Goal: Task Accomplishment & Management: Complete application form

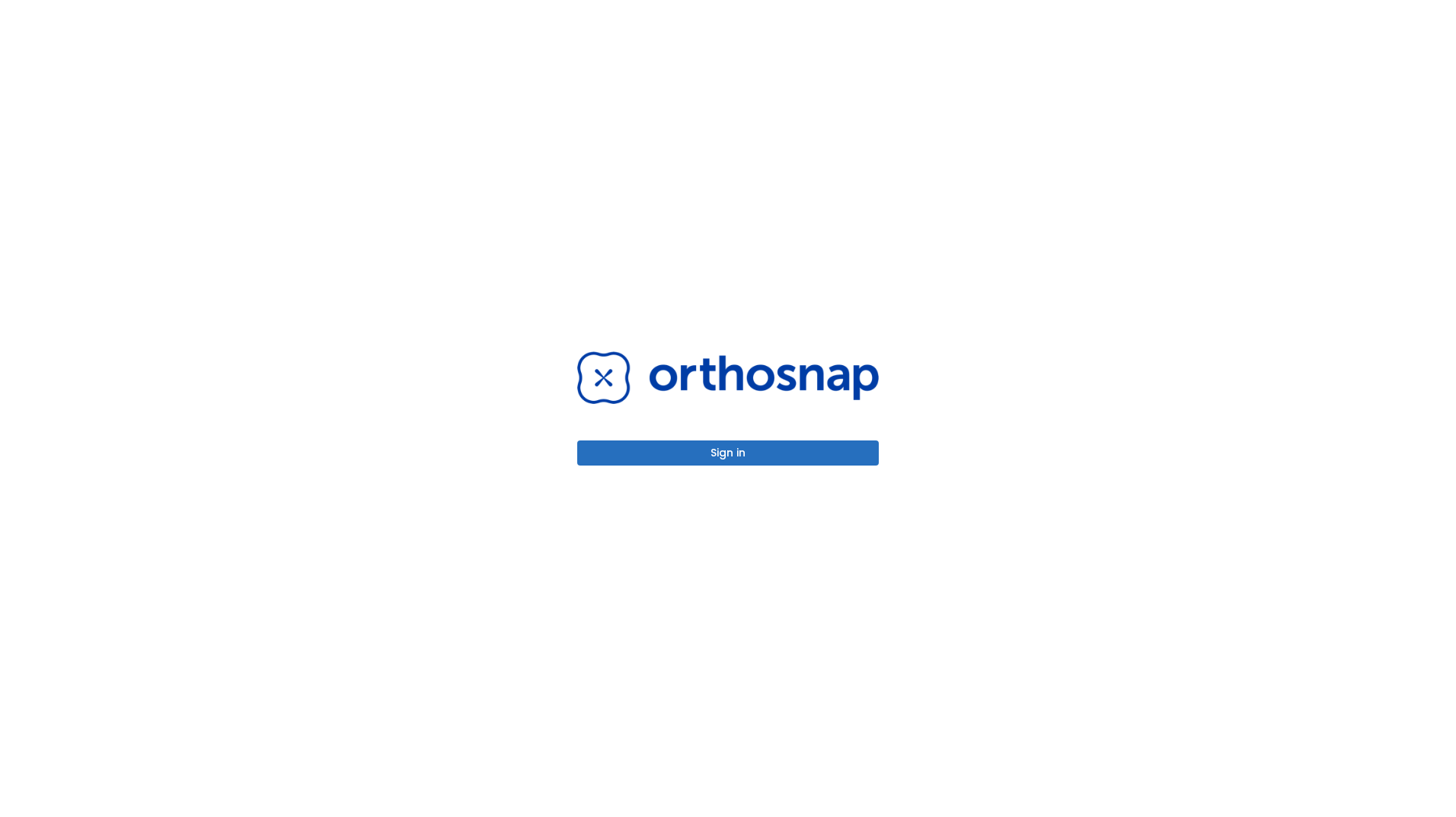
click at [712, 449] on button "Sign in" at bounding box center [728, 452] width 301 height 25
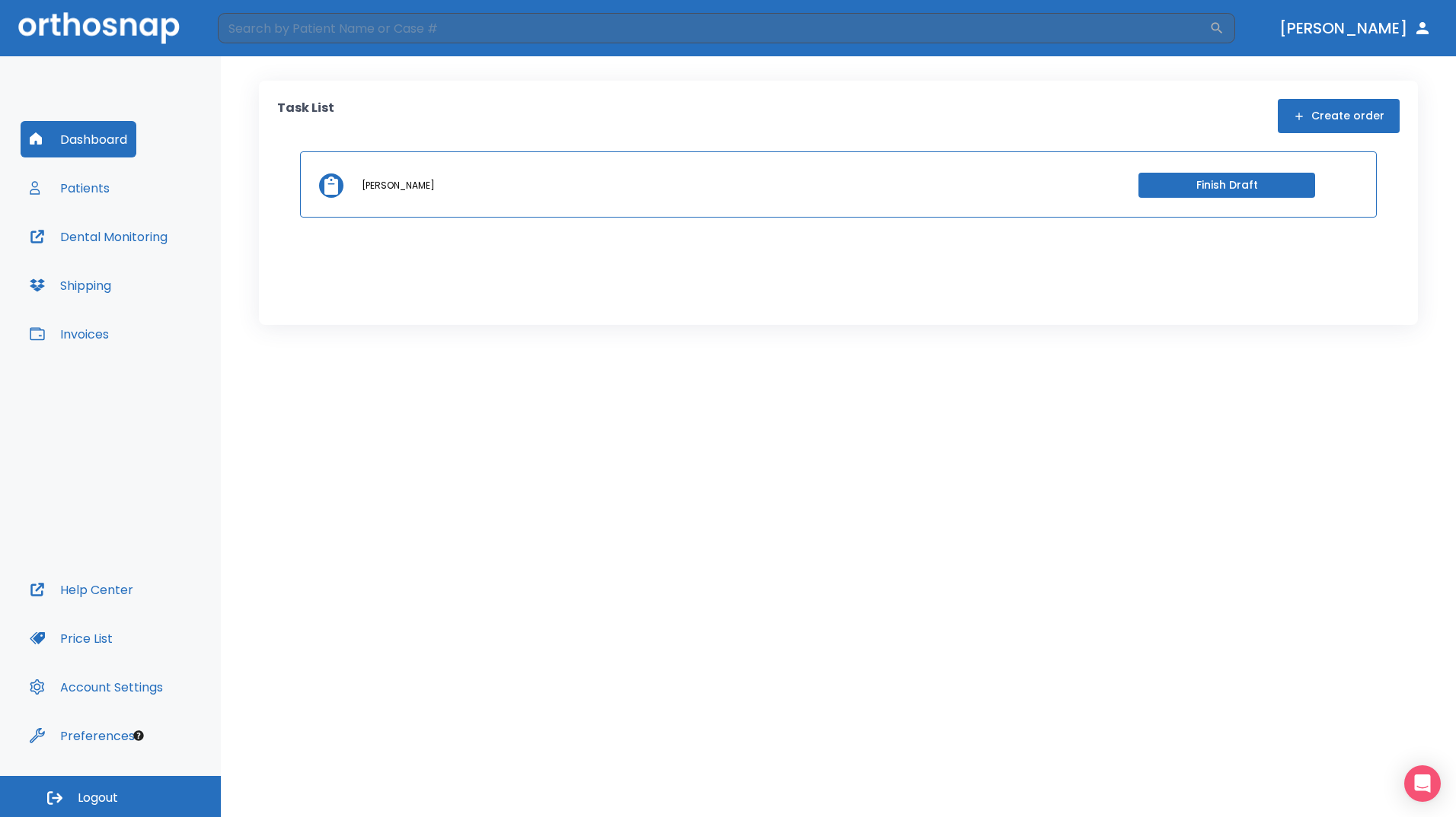
click at [1225, 180] on button "Finish Draft" at bounding box center [1226, 185] width 176 height 25
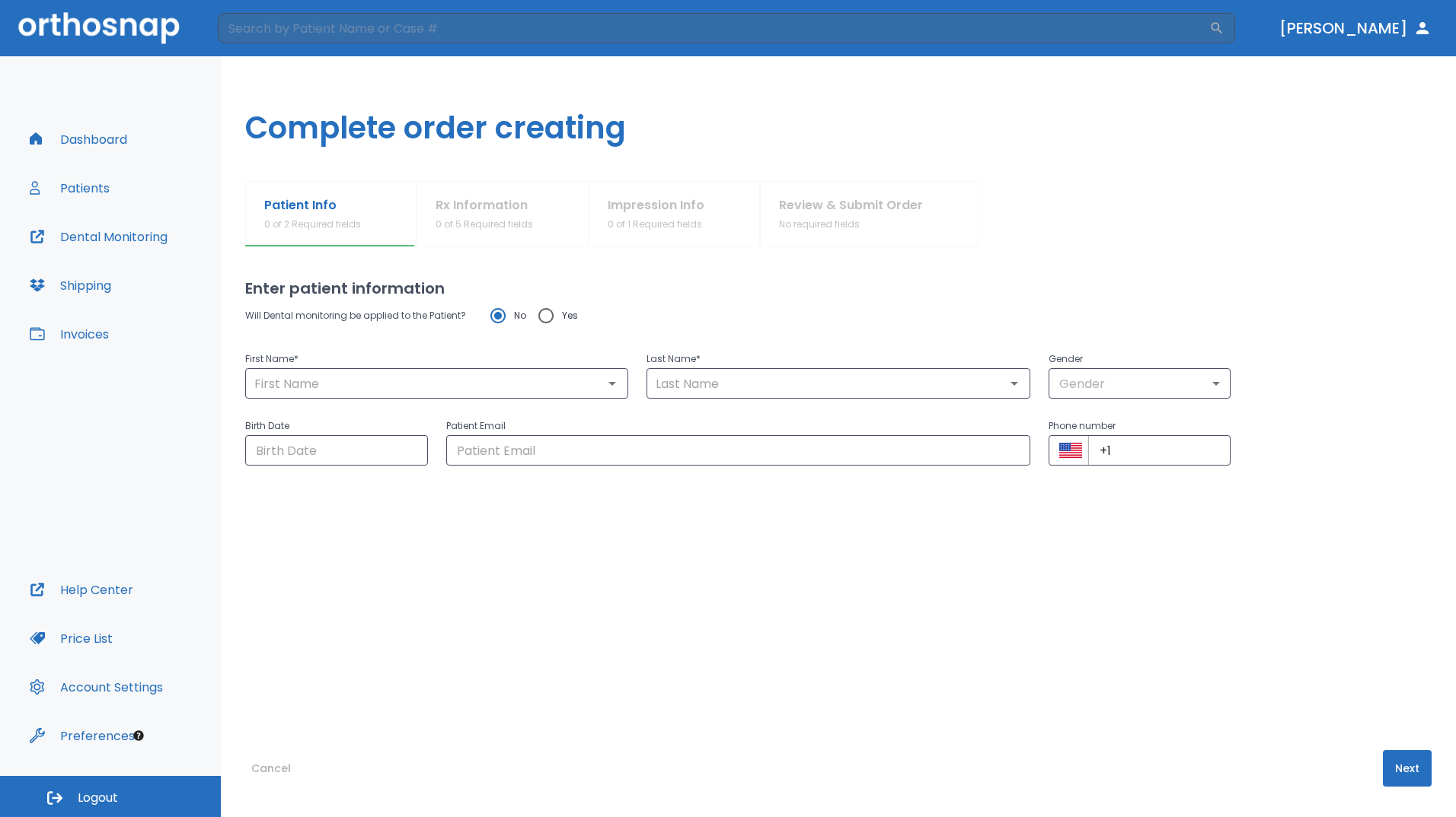
type input "Brayden"
type input "[PERSON_NAME]"
type input "1"
type input "[DATE]"
type input "[EMAIL_ADDRESS][DOMAIN_NAME]"
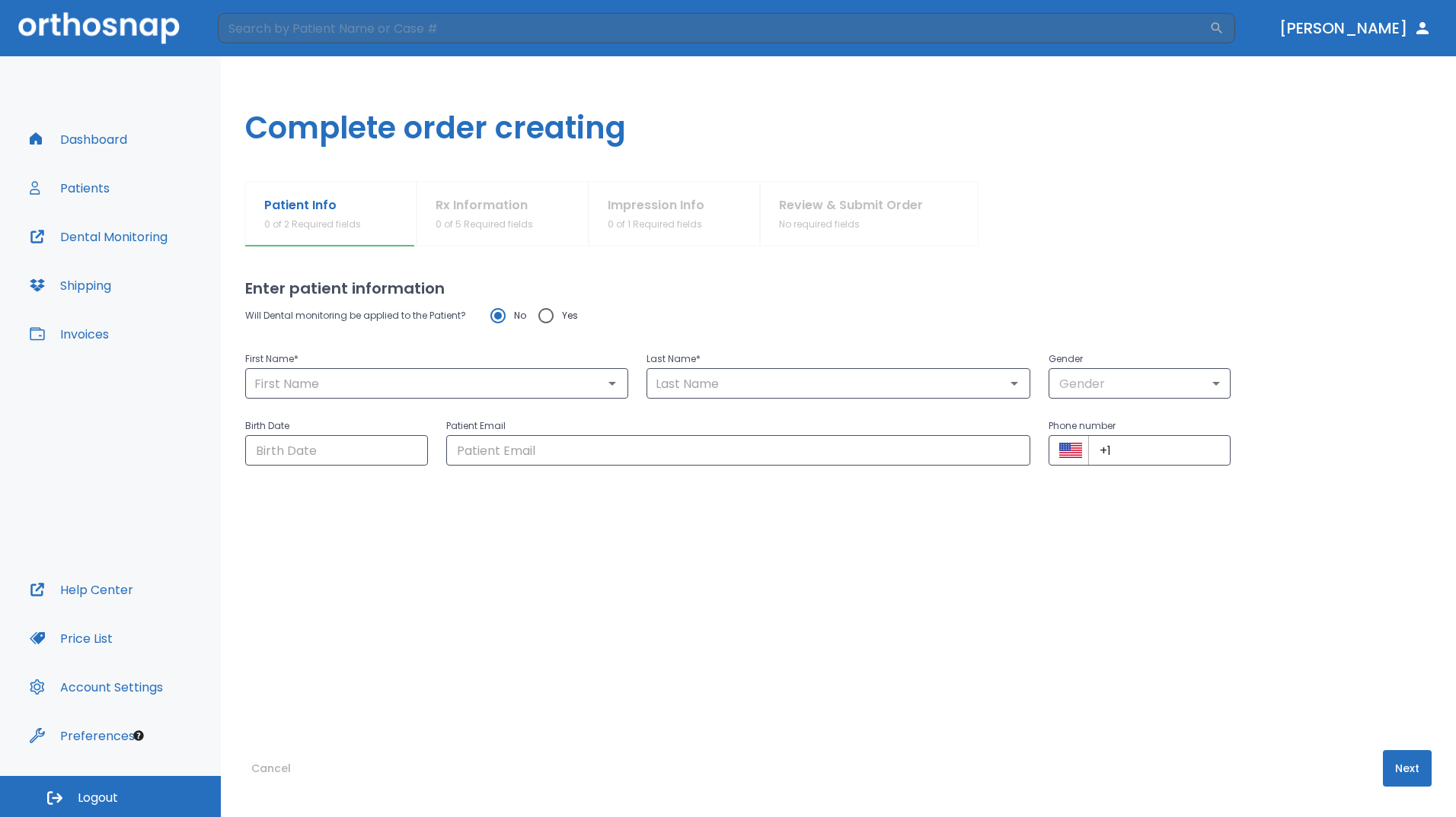
type input "[PHONE_NUMBER]"
radio input "false"
radio input "true"
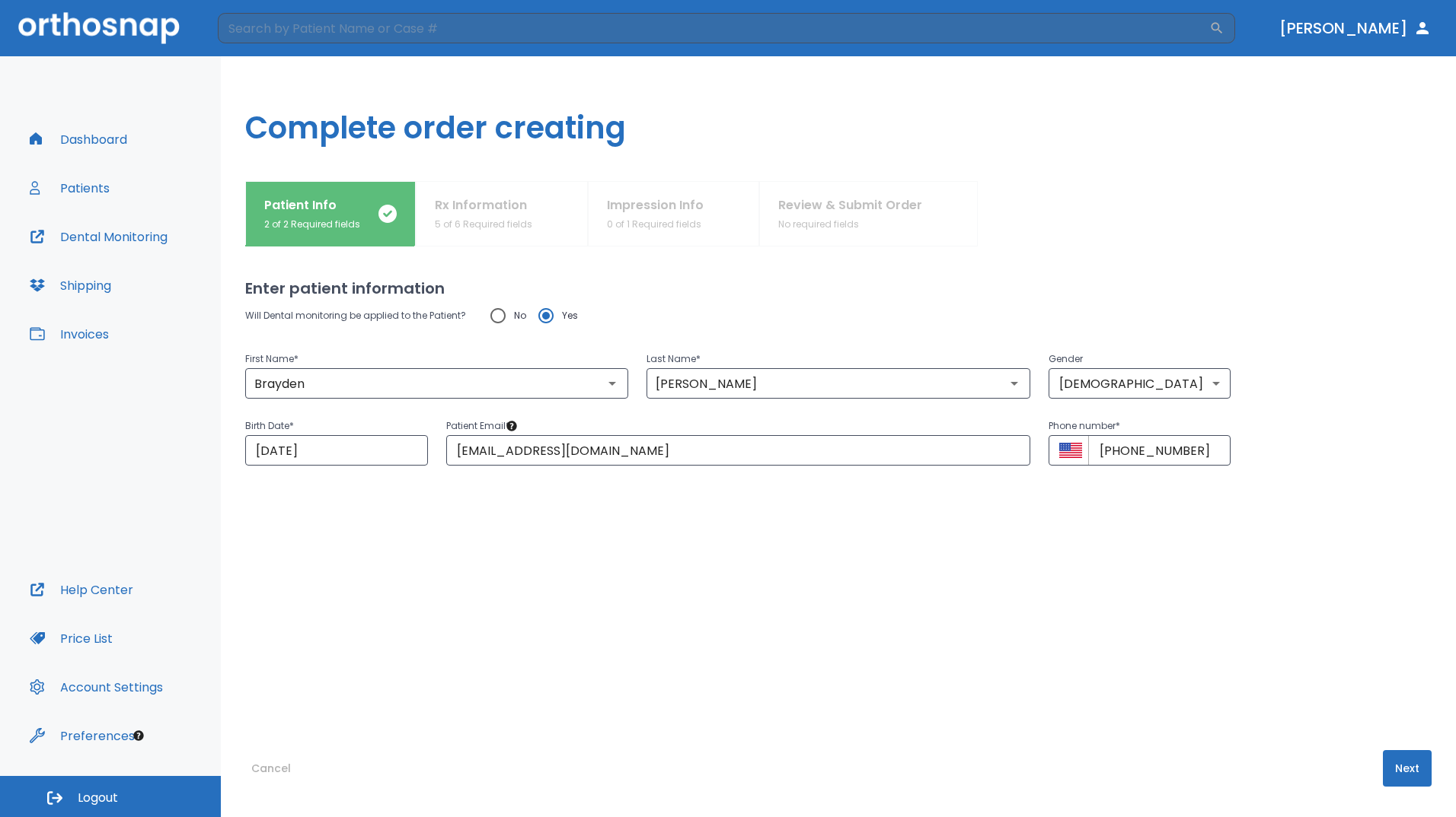
click at [485, 215] on div "Patient Info 2 of 2 Required fields Rx Information 5 of 6 Required fields Impre…" at bounding box center [838, 214] width 1187 height 65
click at [1391, 763] on button "Next" at bounding box center [1407, 768] width 49 height 36
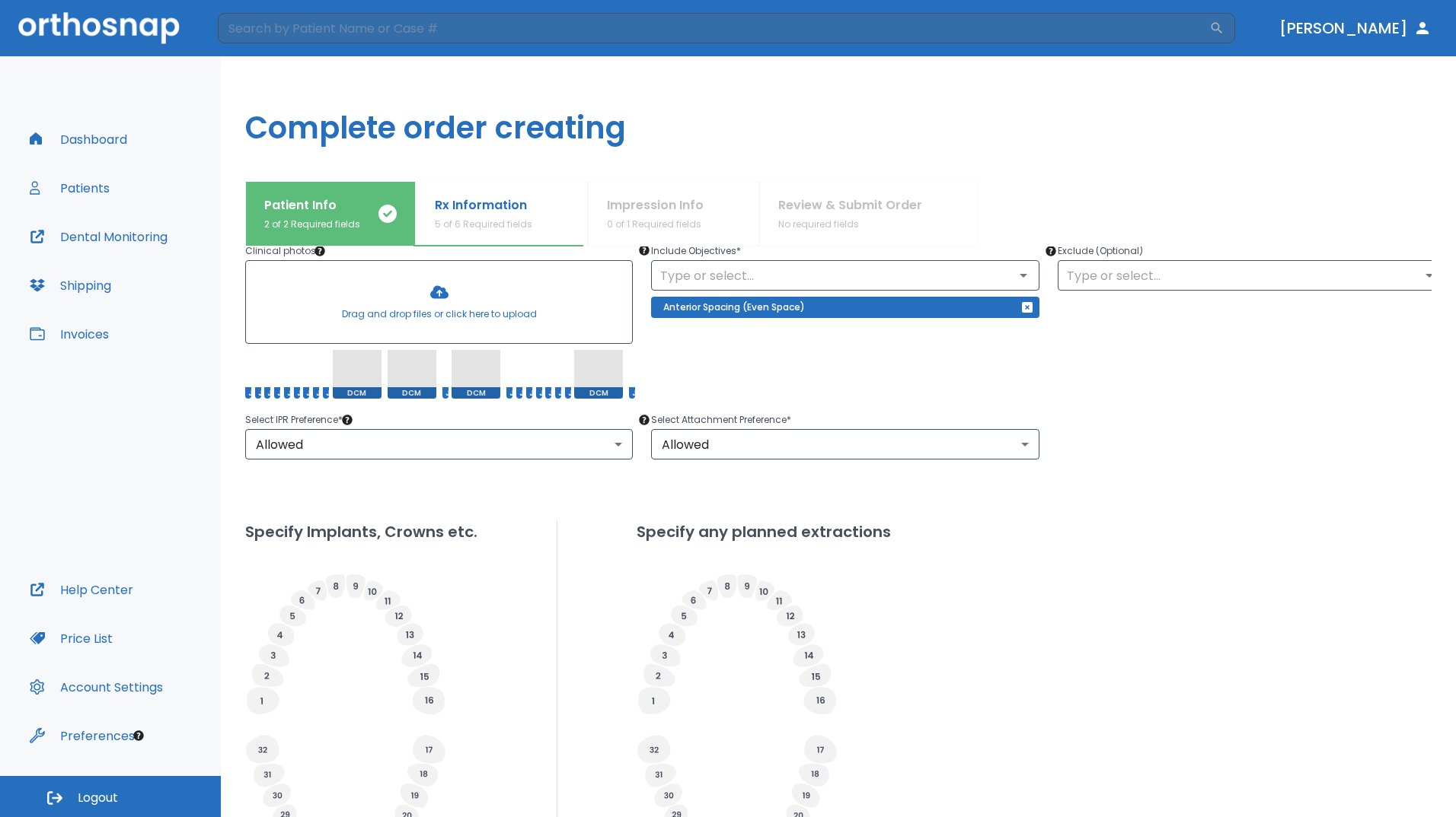
scroll to position [371, 0]
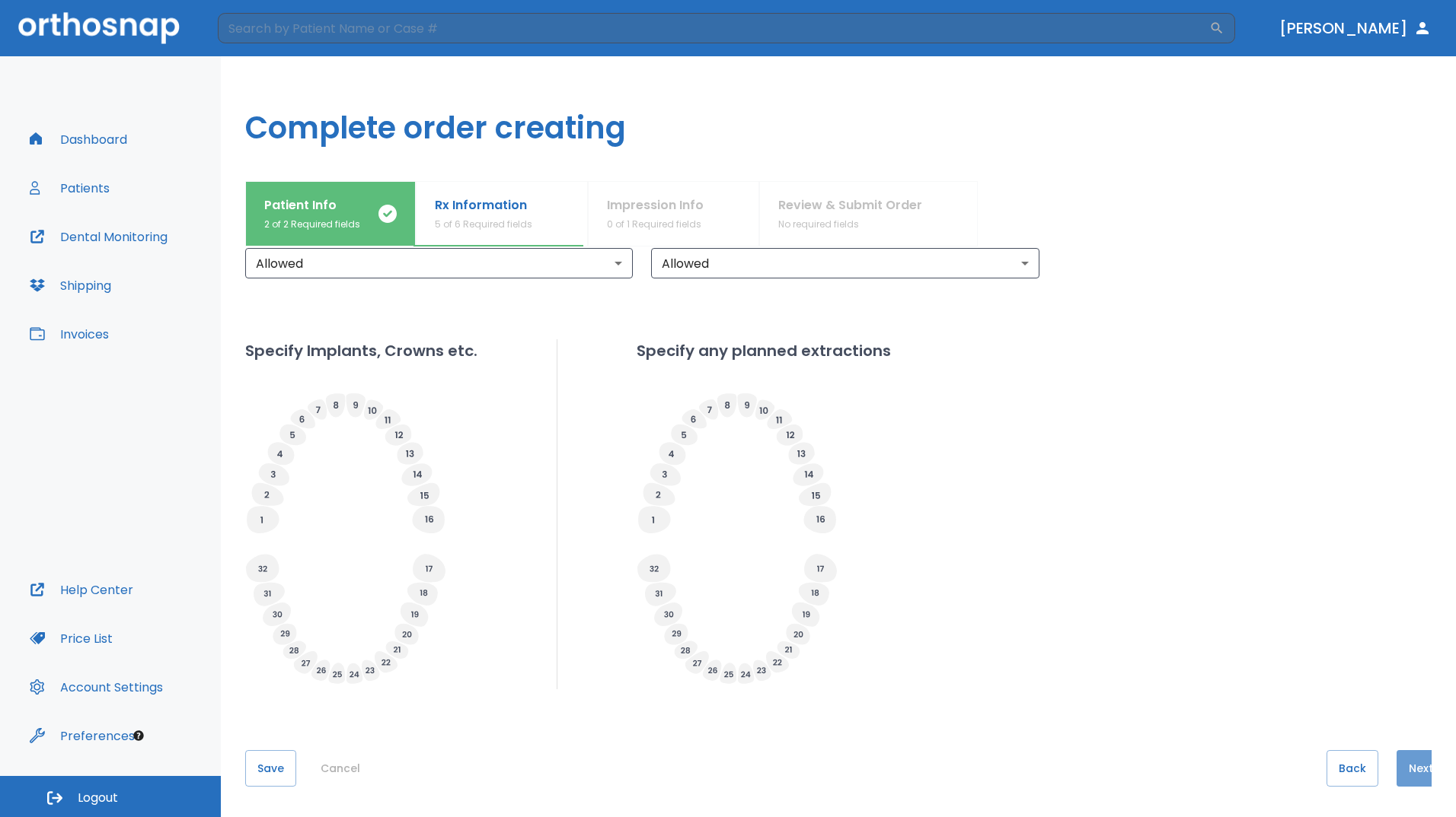
click at [1404, 757] on button "Next" at bounding box center [1421, 768] width 49 height 36
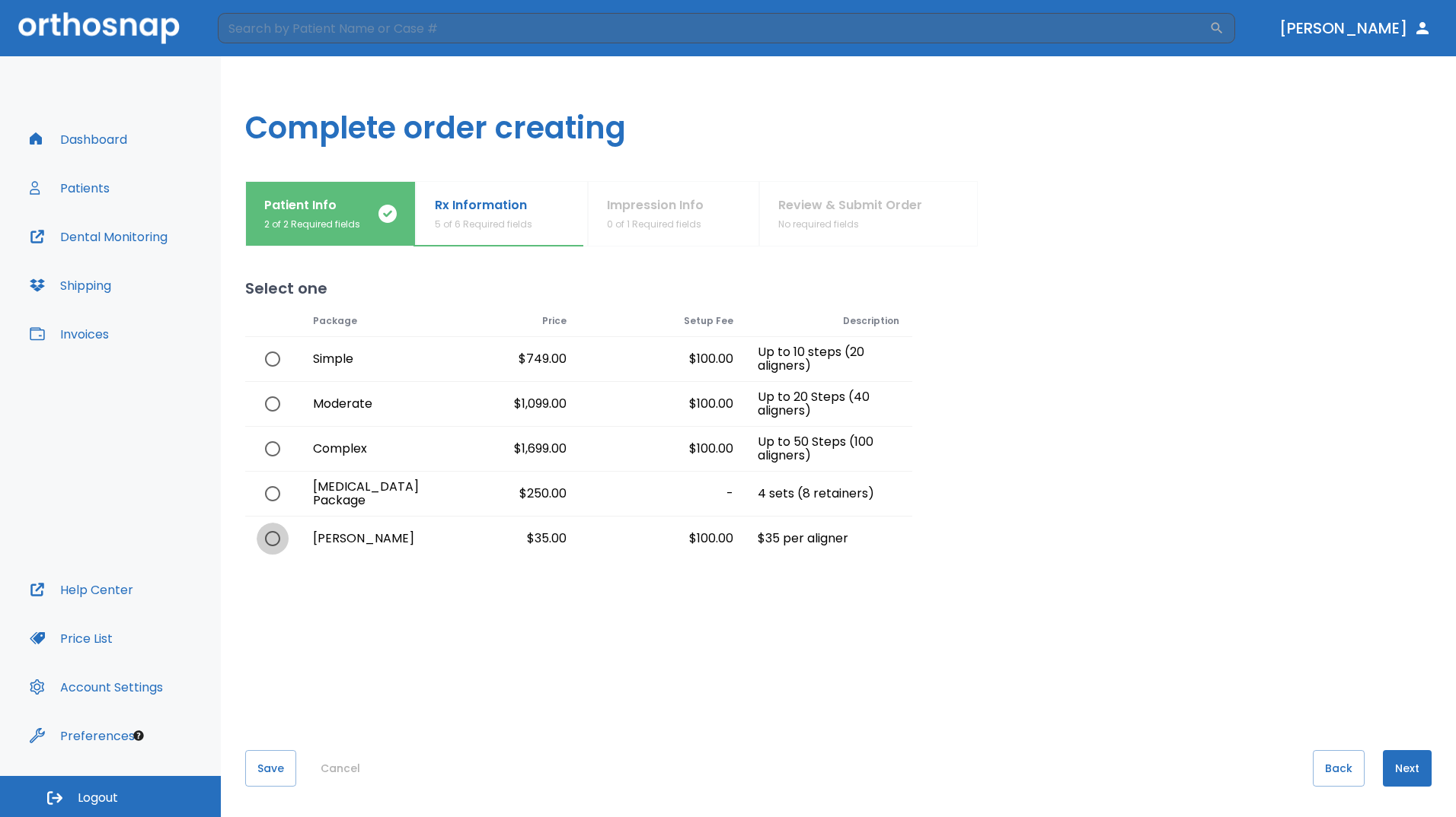
click at [275, 538] on input "radio" at bounding box center [272, 538] width 32 height 32
radio input "true"
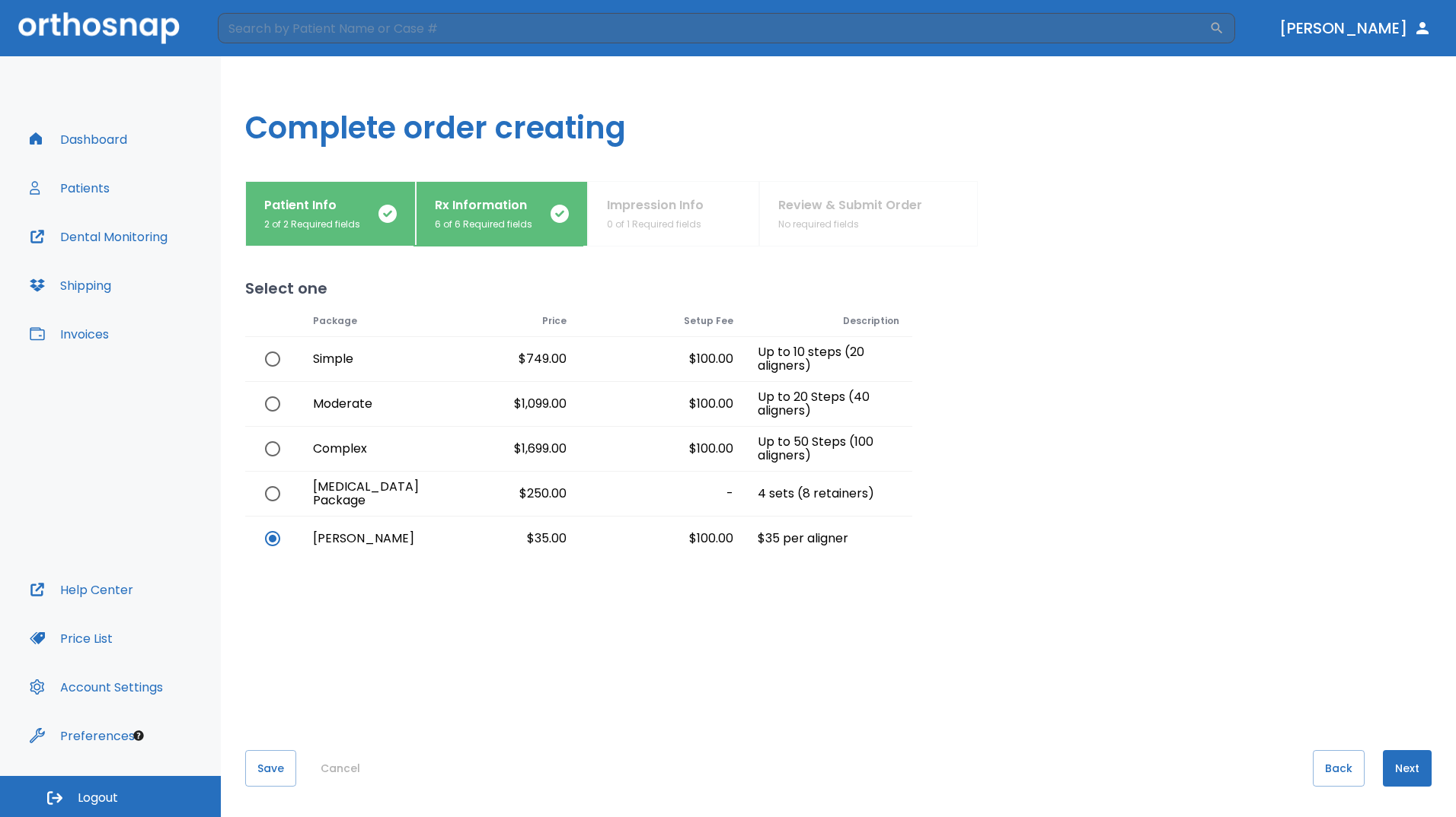
click at [1398, 771] on button "Next" at bounding box center [1407, 768] width 49 height 36
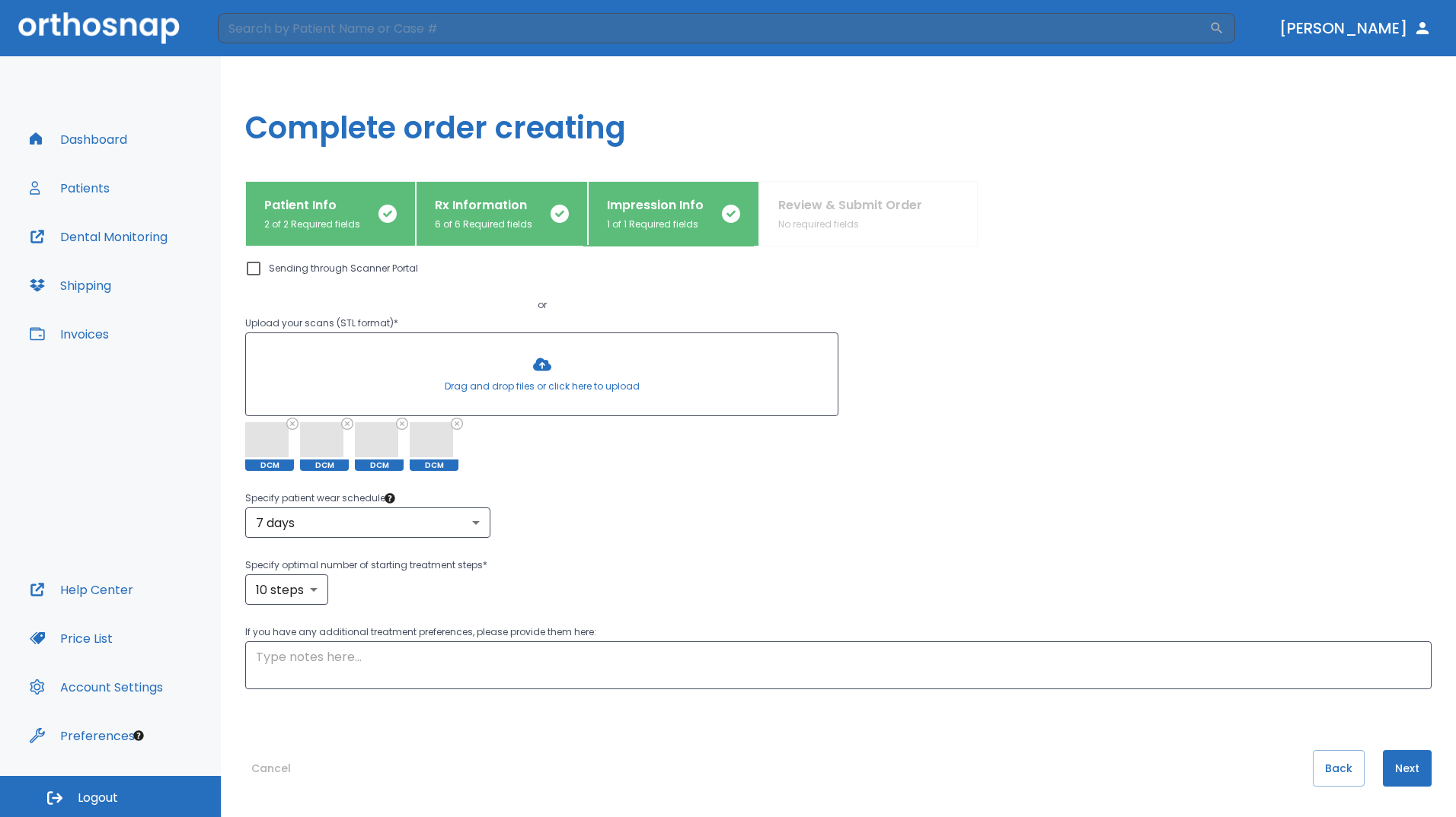
scroll to position [132, 0]
click at [1385, 765] on button "Next" at bounding box center [1407, 768] width 49 height 36
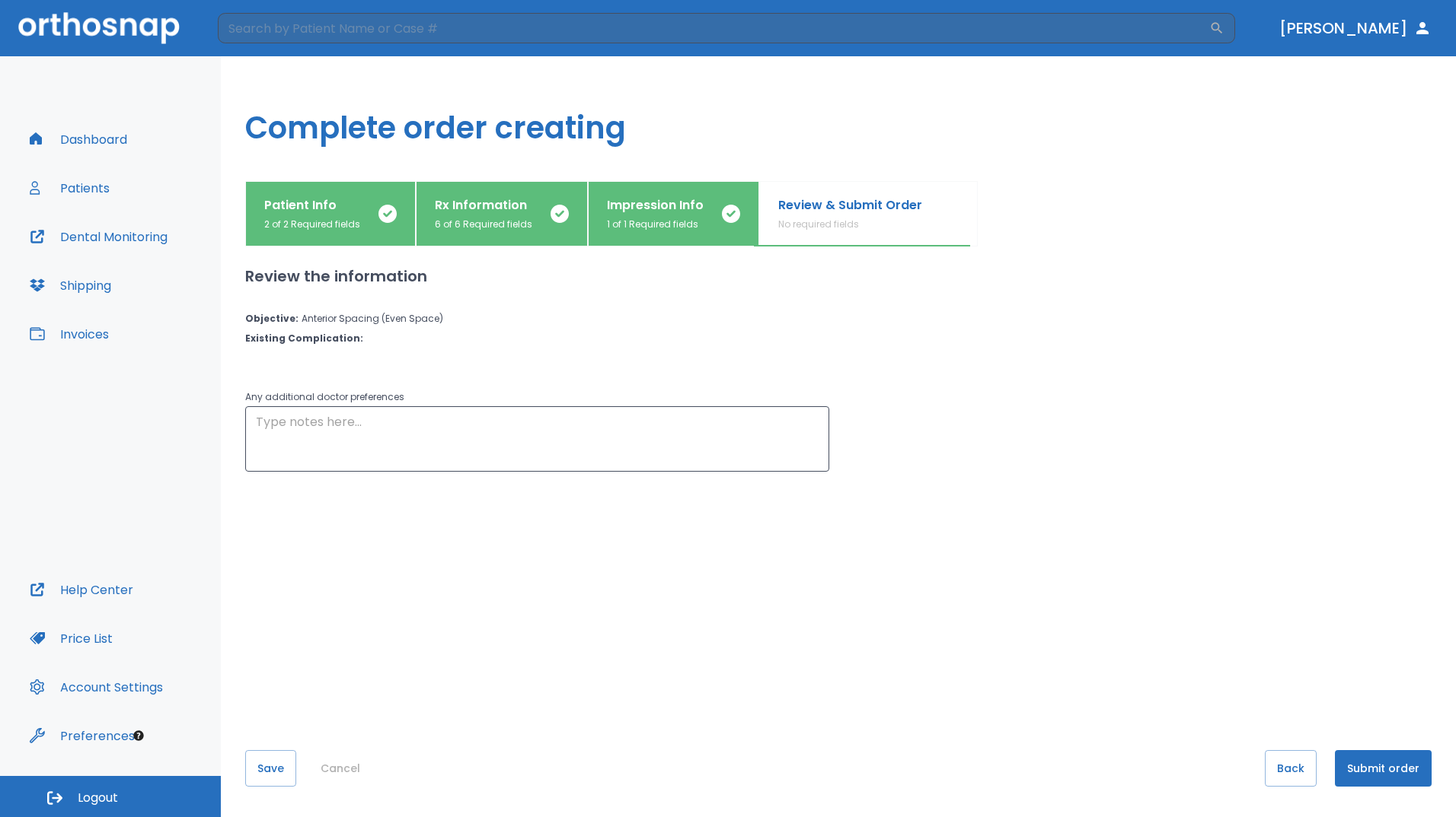
scroll to position [0, 0]
click at [1385, 765] on button "Submit order" at bounding box center [1383, 768] width 96 height 36
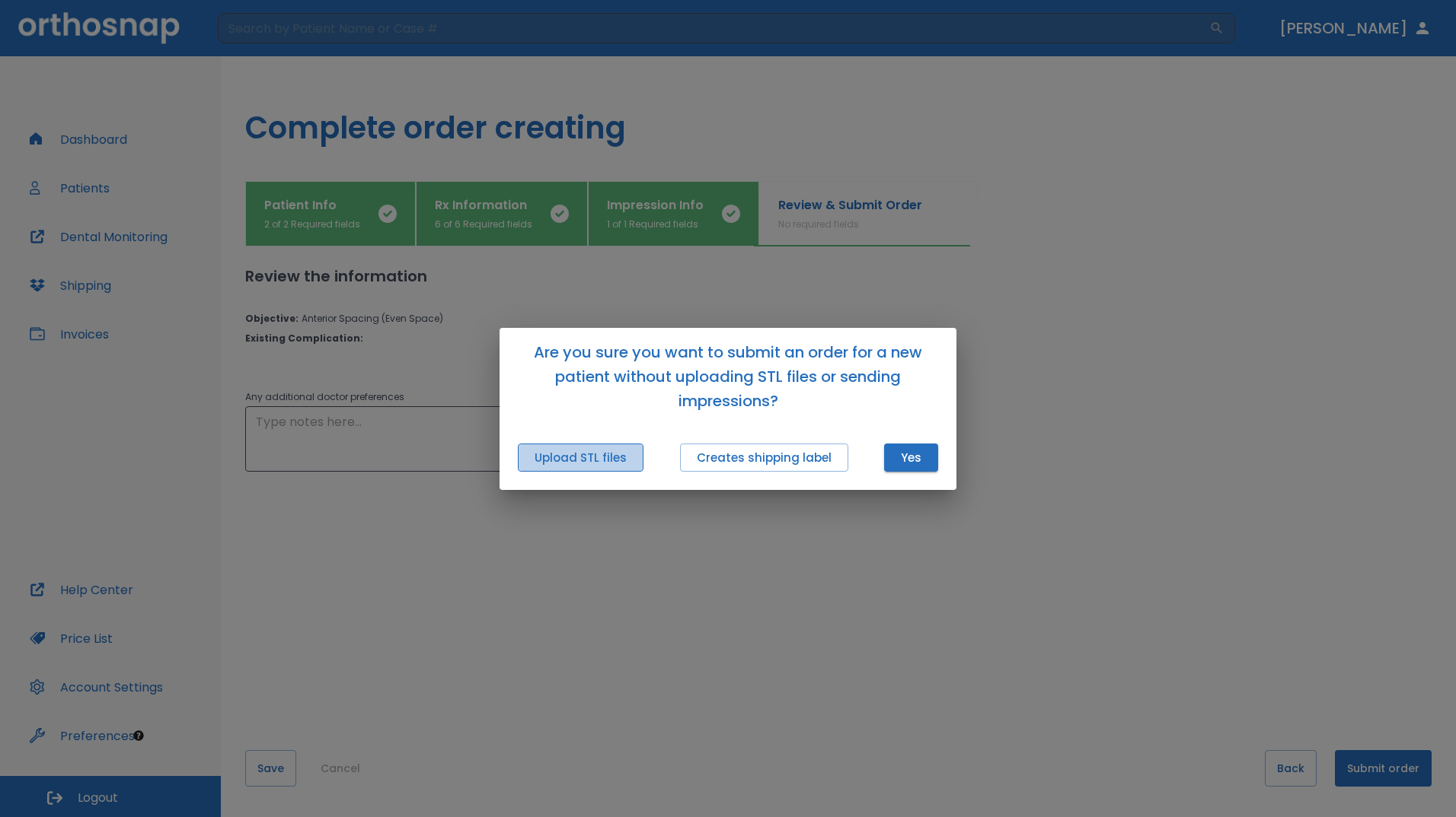
click at [620, 452] on button "Upload STL files" at bounding box center [581, 458] width 126 height 28
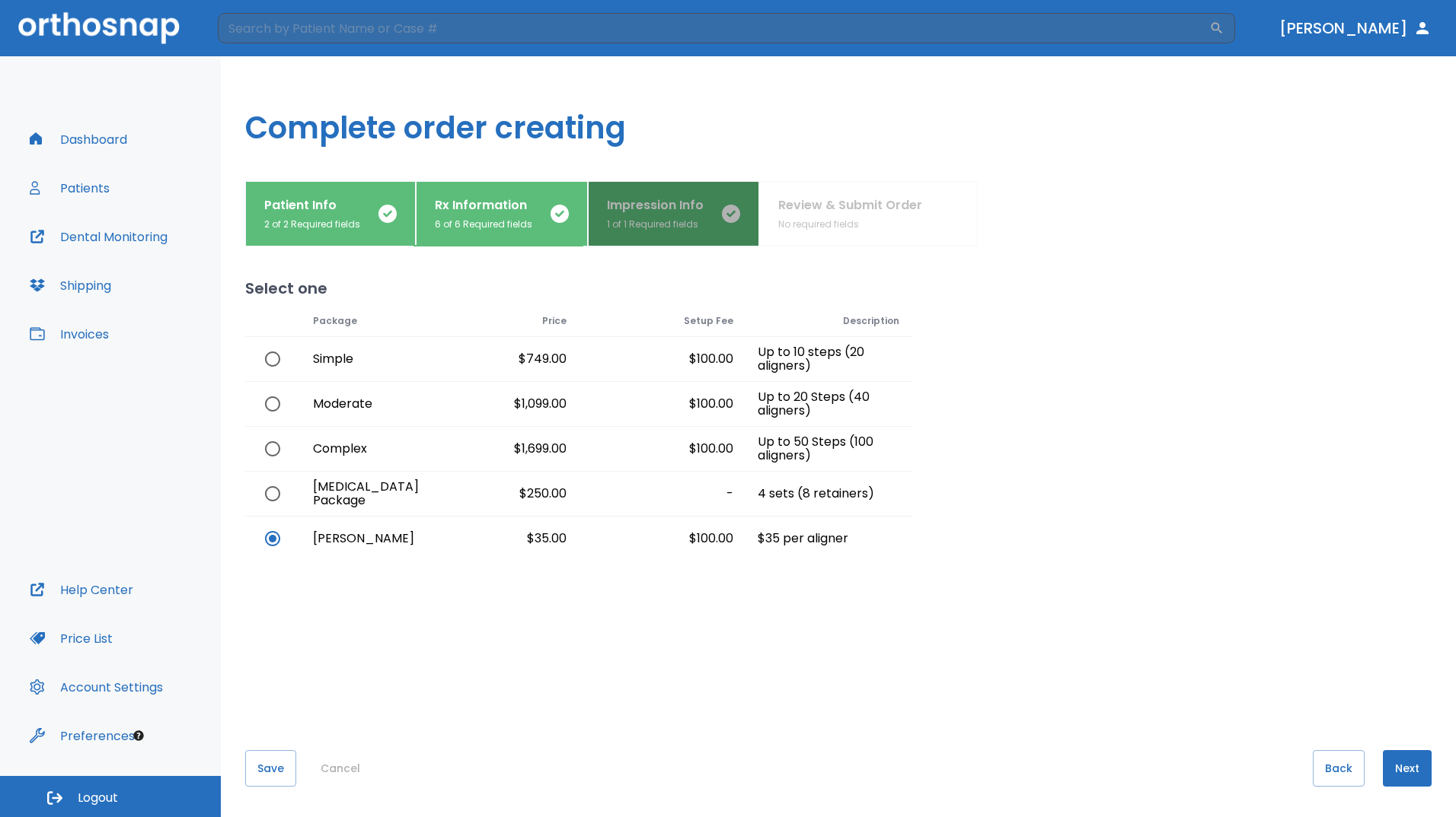
click at [678, 200] on p "Impression Info" at bounding box center [655, 205] width 96 height 18
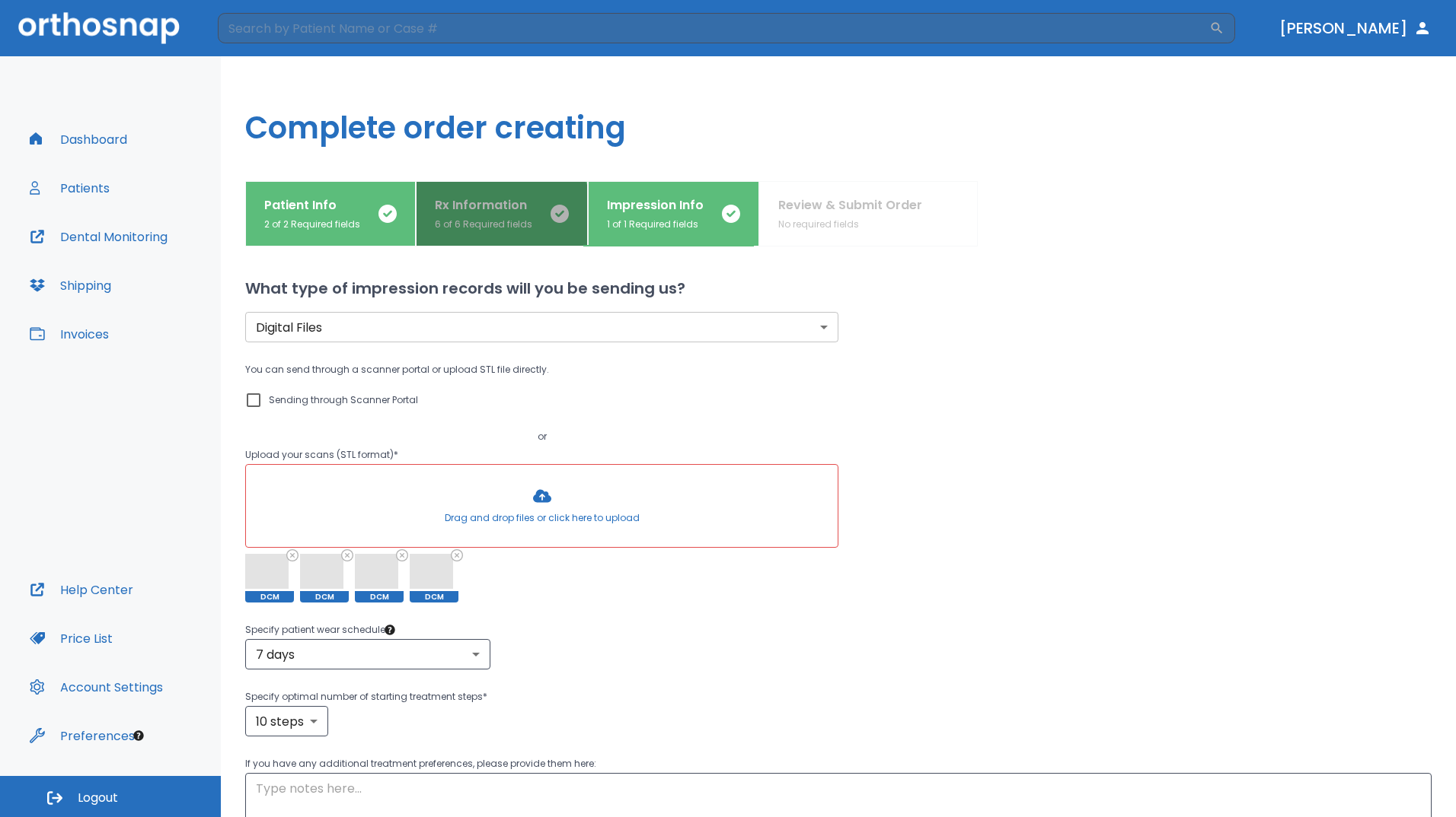
click at [479, 230] on p "6 of 6 Required fields" at bounding box center [483, 224] width 97 height 14
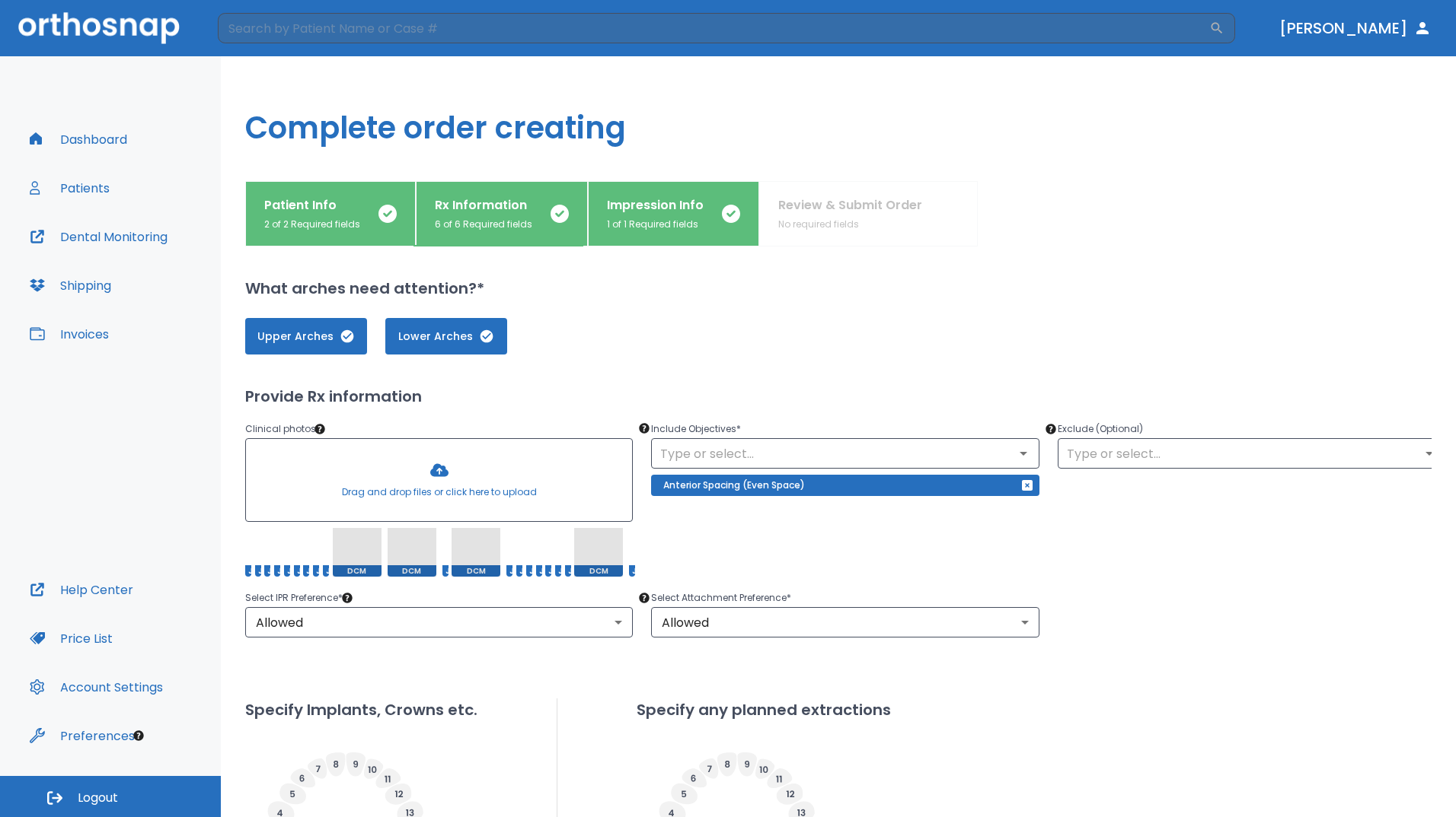
click at [365, 558] on span at bounding box center [357, 552] width 49 height 49
drag, startPoint x: 365, startPoint y: 558, endPoint x: 585, endPoint y: 688, distance: 255.5
drag, startPoint x: 585, startPoint y: 688, endPoint x: 545, endPoint y: 349, distance: 341.4
click at [545, 349] on div "Upper Arches Lower Arches" at bounding box center [845, 336] width 1200 height 36
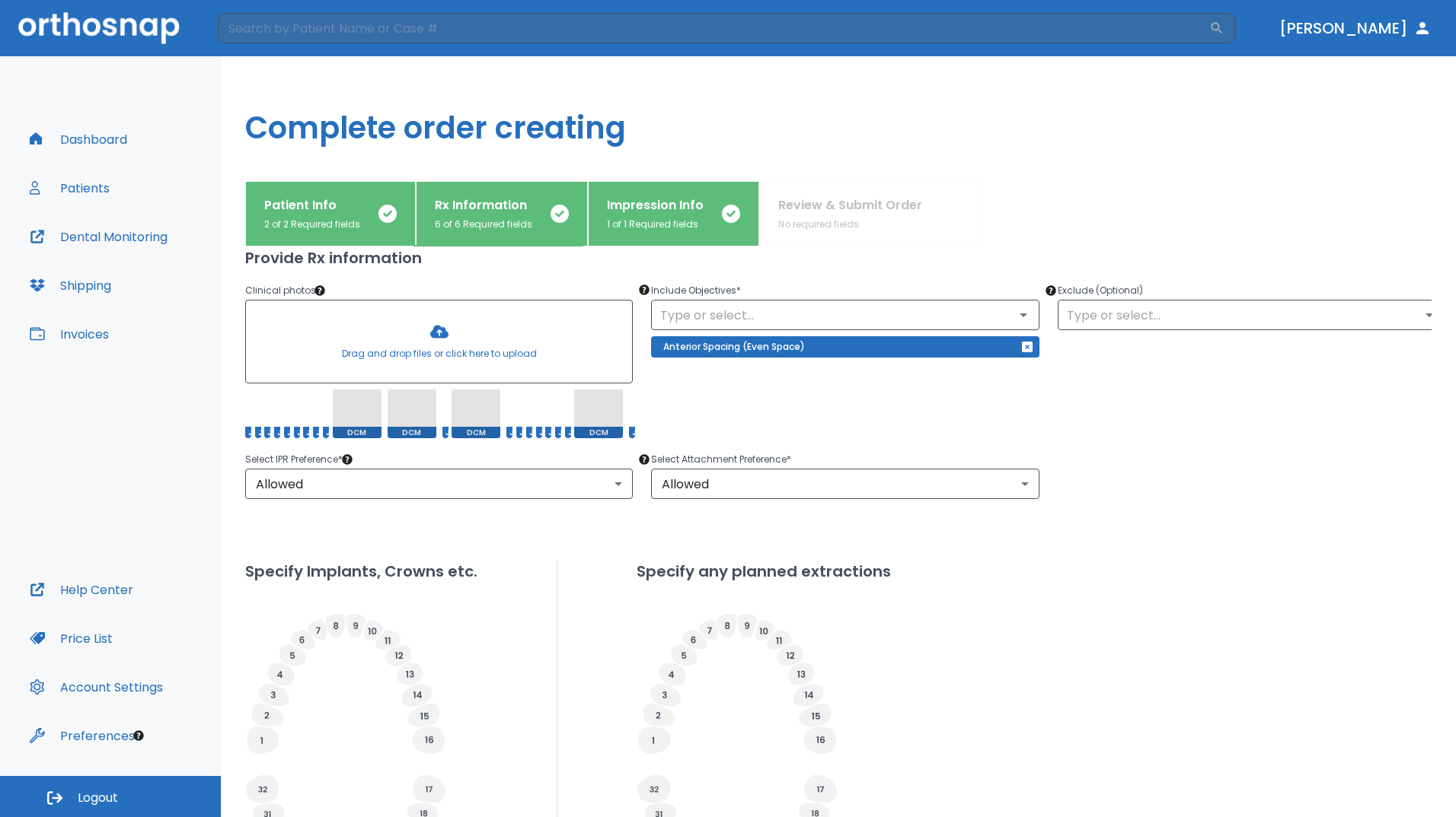
scroll to position [138, 0]
drag, startPoint x: 364, startPoint y: 414, endPoint x: 505, endPoint y: 644, distance: 269.8
drag, startPoint x: 505, startPoint y: 644, endPoint x: 990, endPoint y: 660, distance: 485.3
click at [990, 660] on div "Specify Implants, Crowns etc. Specify any planned extractions" at bounding box center [845, 735] width 1200 height 350
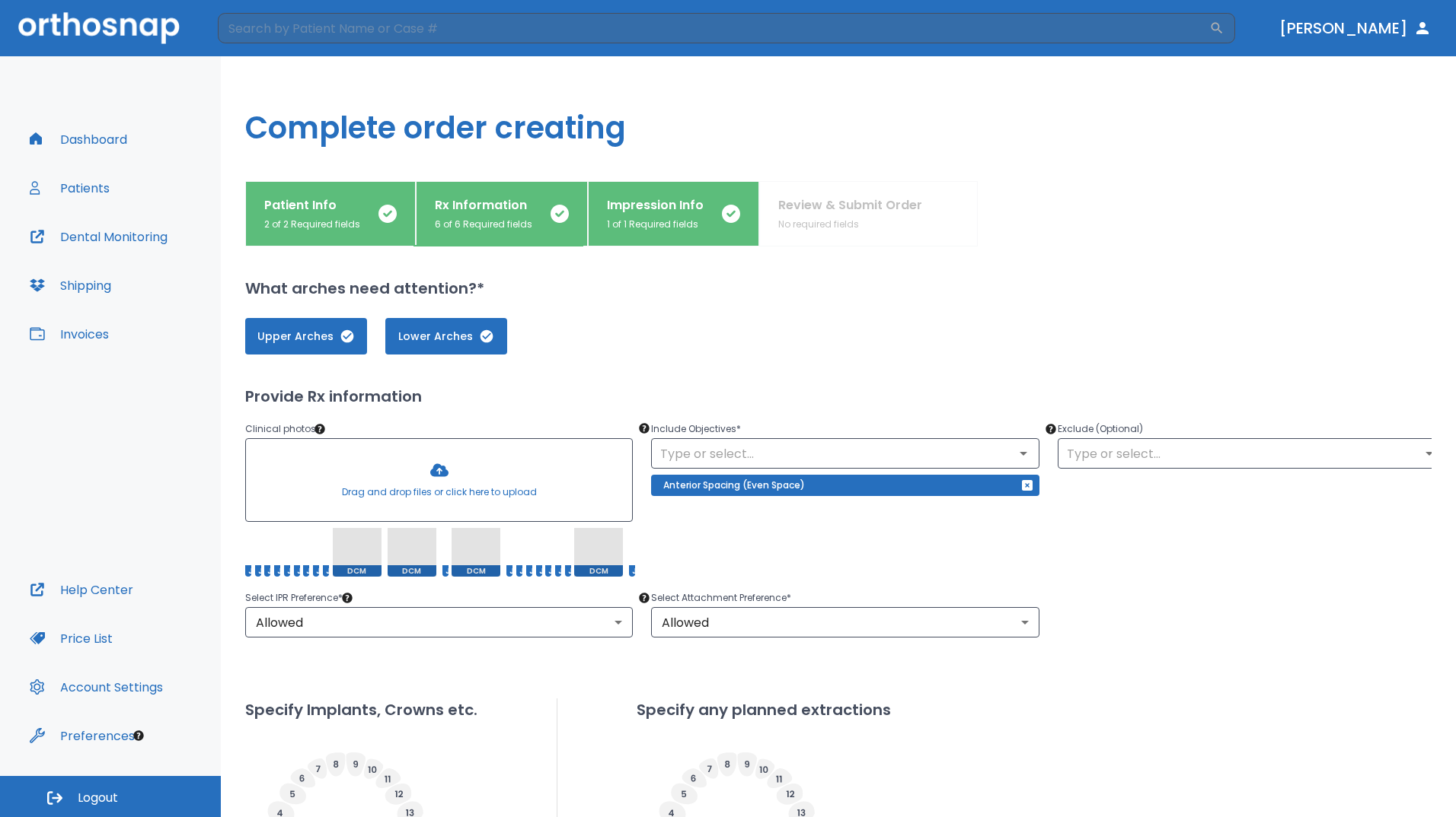
scroll to position [334, 0]
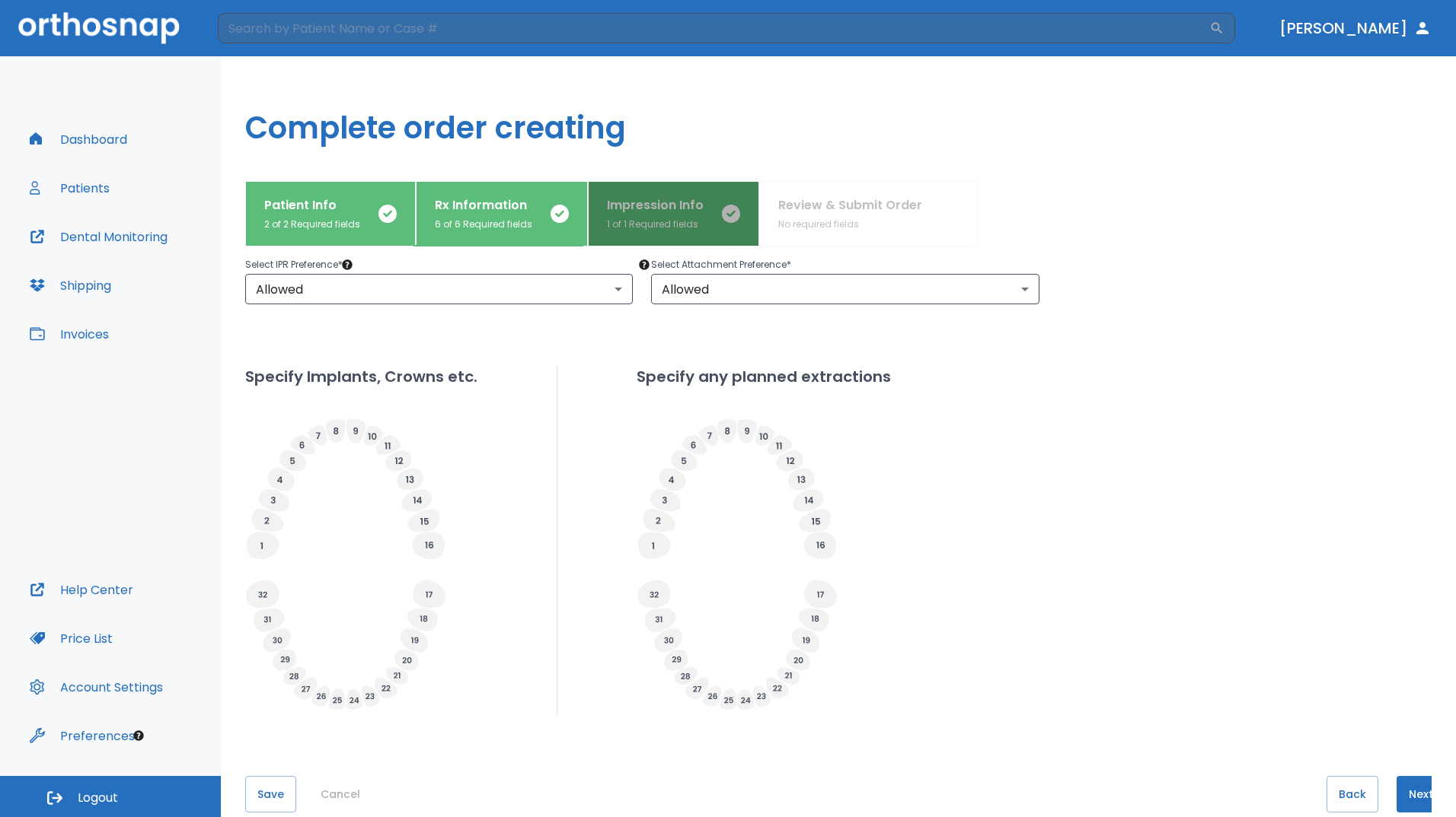
click at [662, 189] on button "Impression Info 1 of 1 Required fields" at bounding box center [673, 214] width 171 height 65
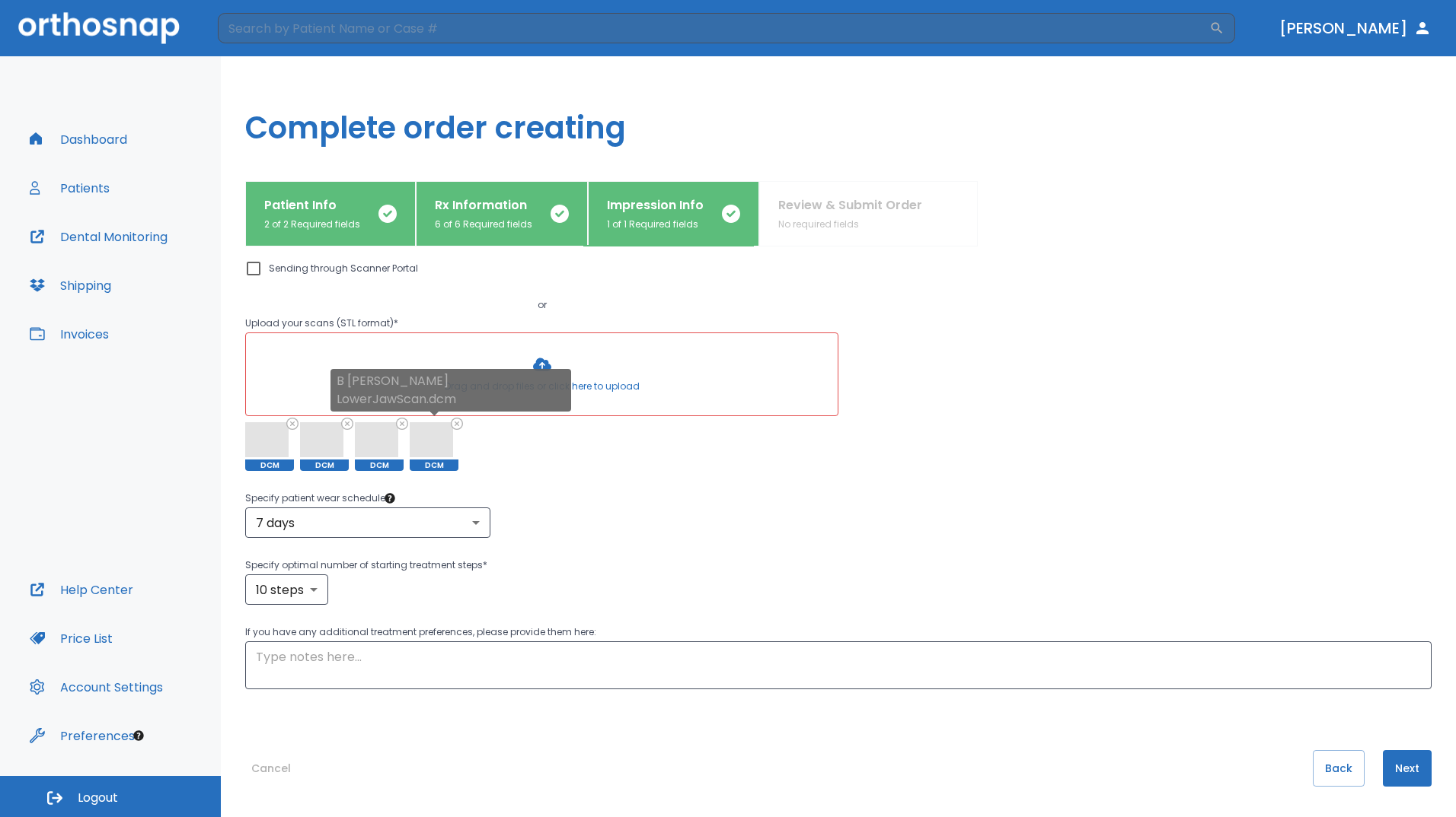
click at [457, 423] on icon at bounding box center [457, 424] width 10 height 10
click at [398, 421] on div "B [PERSON_NAME] BiteScan2.dcm" at bounding box center [398, 404] width 216 height 35
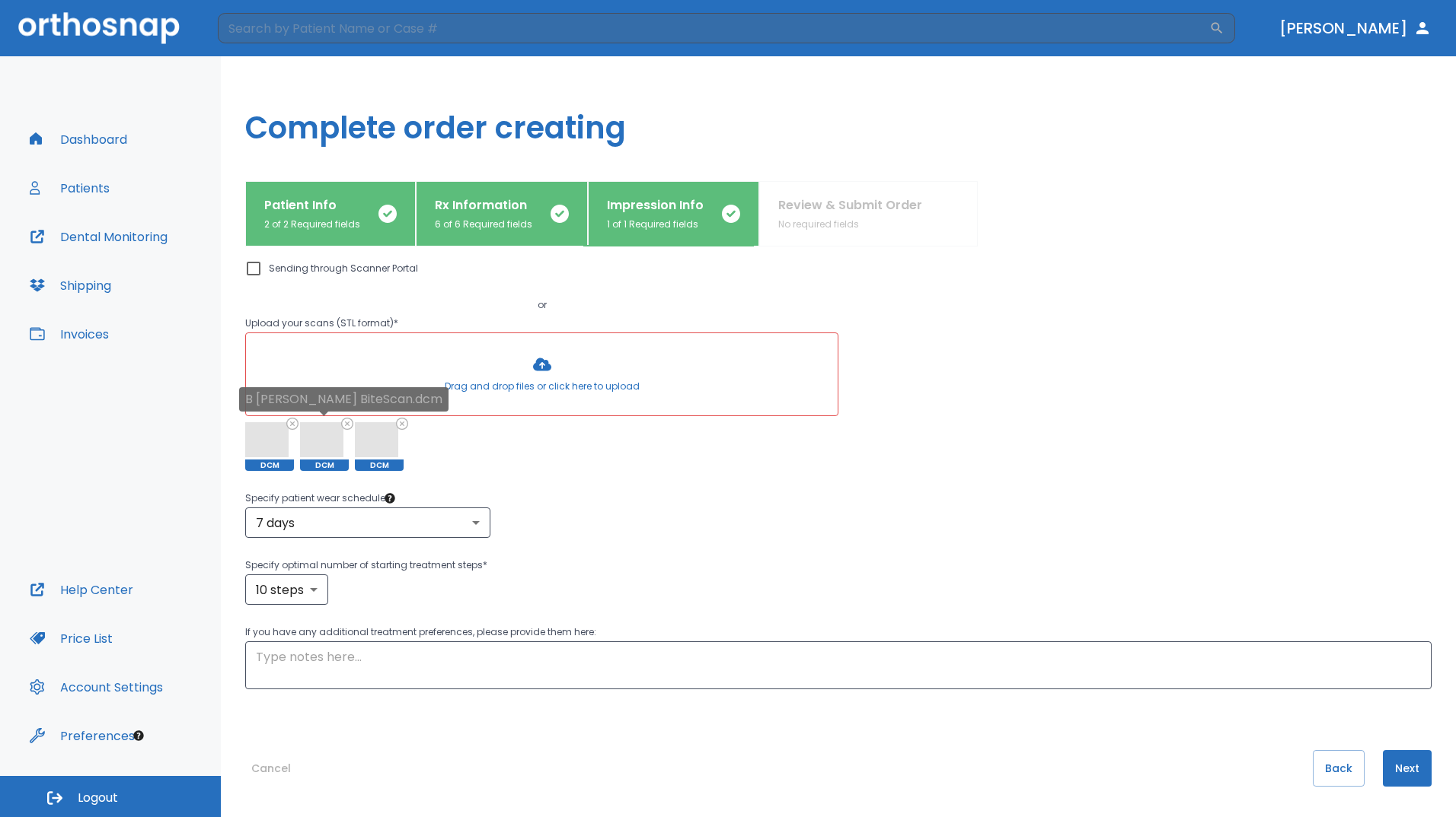
click at [343, 424] on icon at bounding box center [347, 424] width 10 height 10
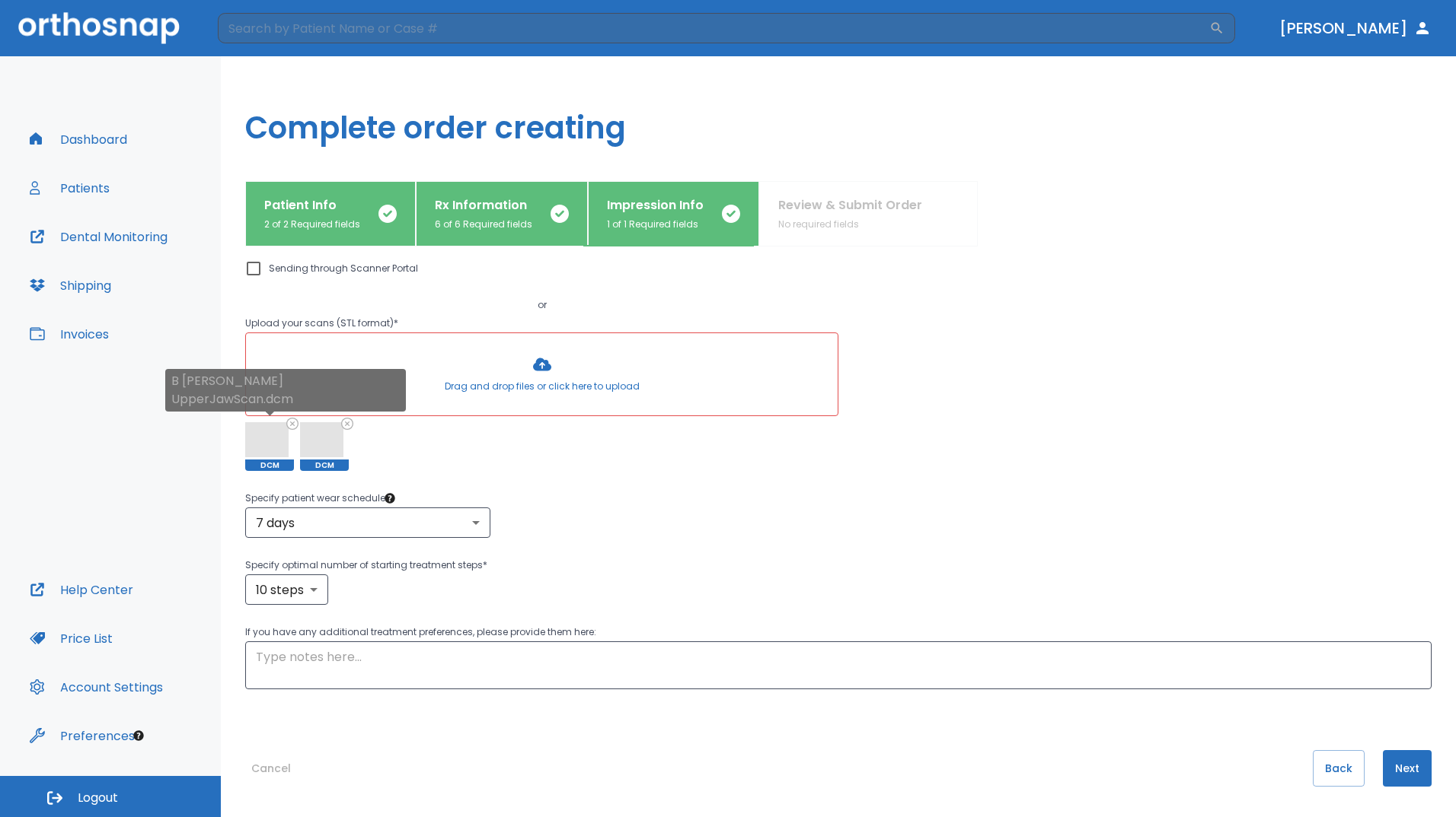
click at [290, 423] on icon at bounding box center [293, 424] width 10 height 10
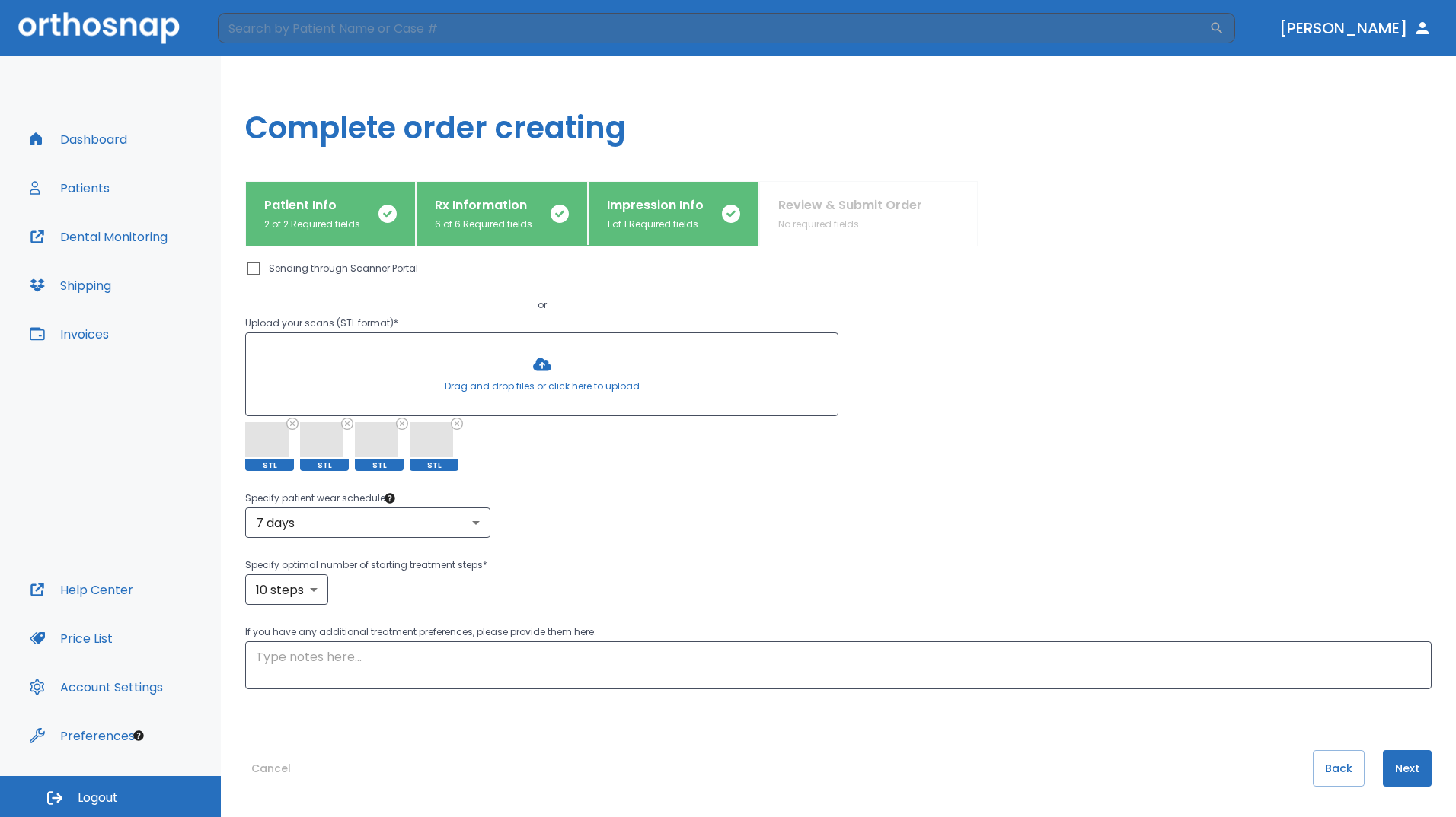
click at [1385, 756] on button "Next" at bounding box center [1407, 768] width 49 height 36
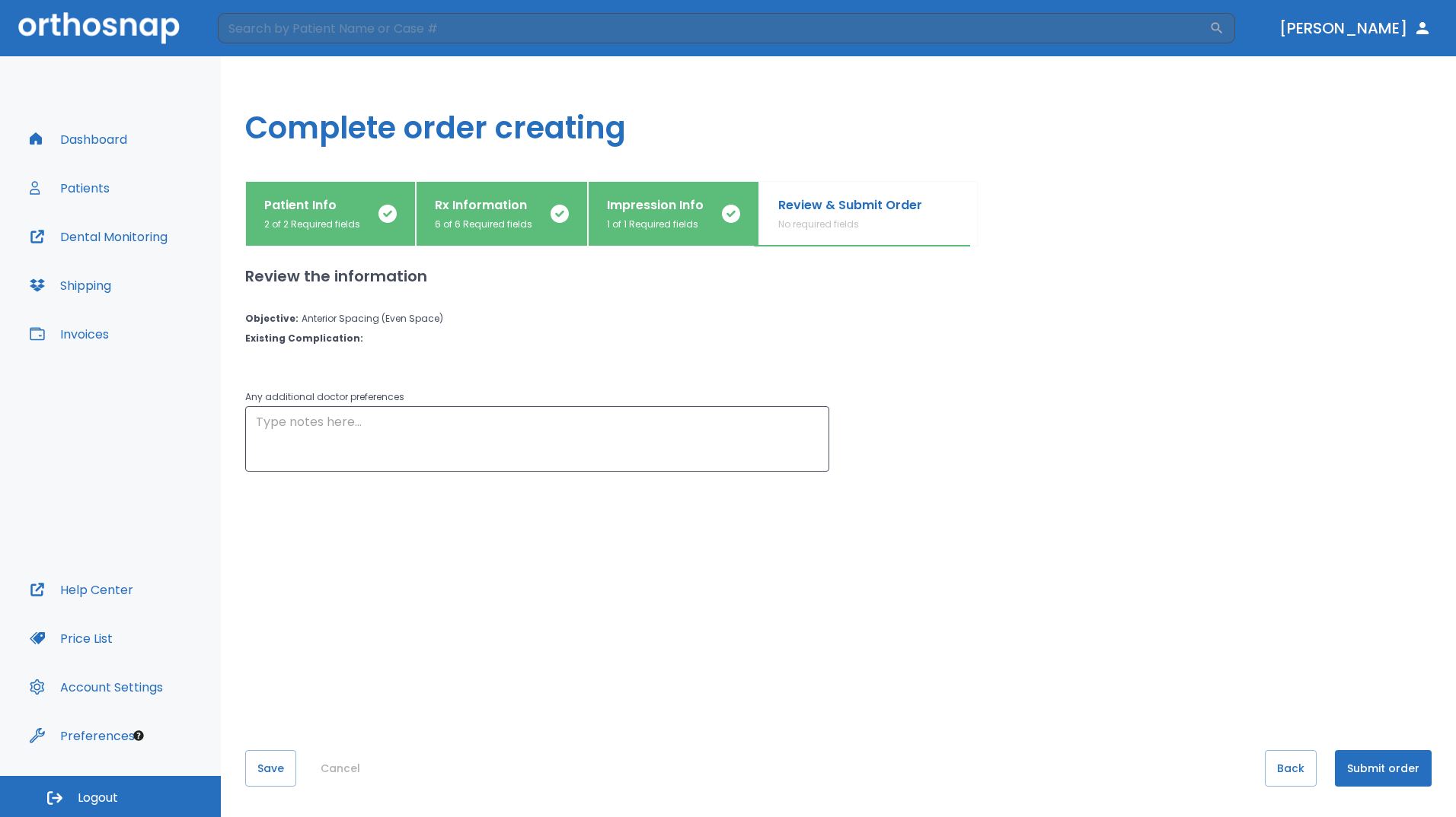
scroll to position [0, 0]
click at [1385, 756] on button "Submit order" at bounding box center [1383, 768] width 96 height 36
